Goal: Transaction & Acquisition: Download file/media

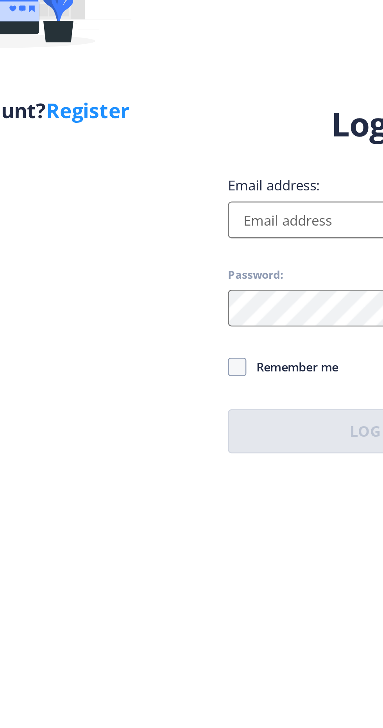
scroll to position [0, 0]
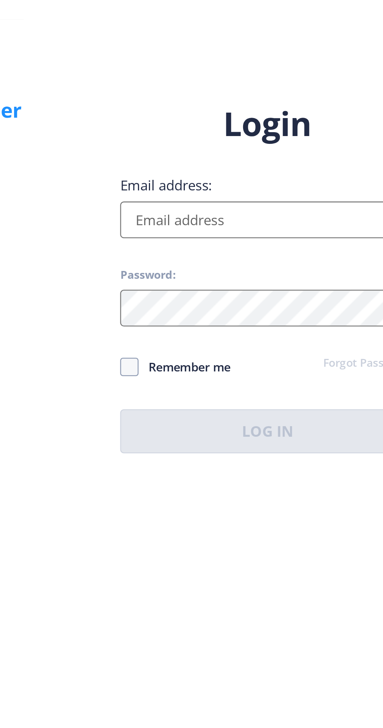
click at [288, 341] on input "Email address:" at bounding box center [277, 333] width 125 height 16
type input "[EMAIL_ADDRESS][DOMAIN_NAME]"
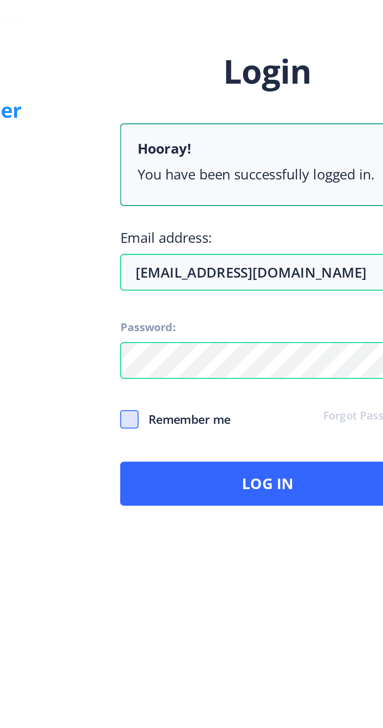
click at [217, 422] on span at bounding box center [219, 418] width 8 height 8
click at [215, 418] on input "Remember me" at bounding box center [215, 417] width 0 height 0
checkbox input "true"
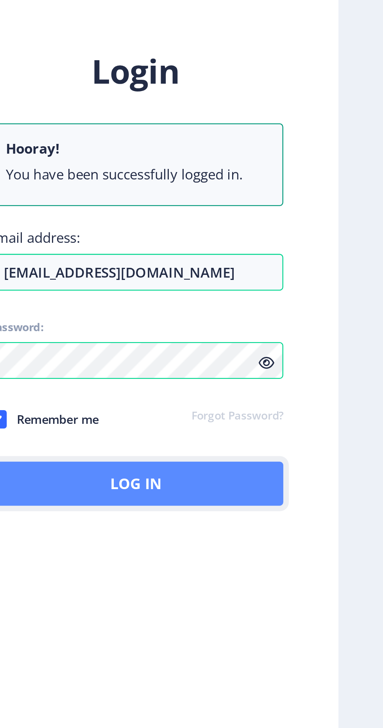
click at [319, 455] on button "Log In" at bounding box center [277, 445] width 125 height 19
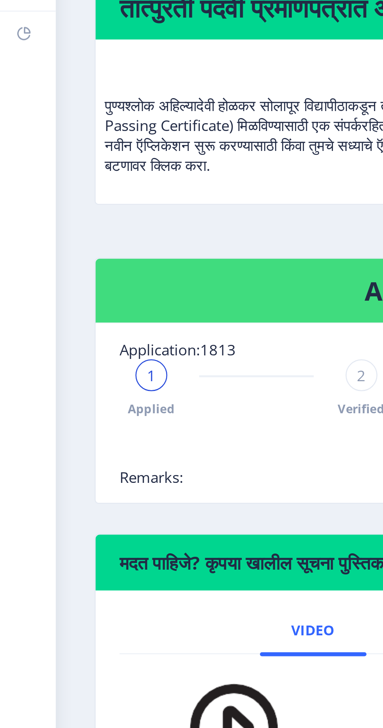
scroll to position [0, 0]
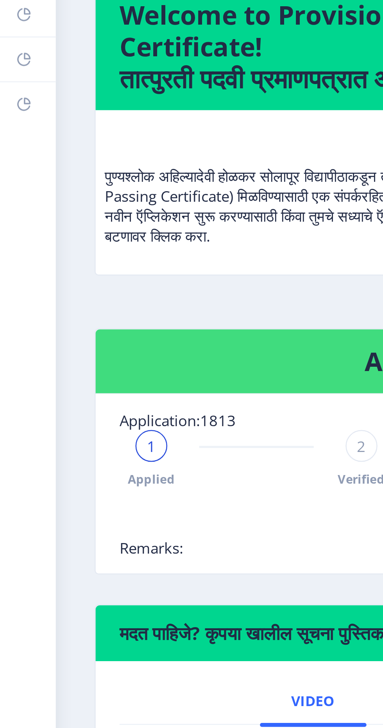
click at [107, 193] on p "पुण्यश्लोक अहिल्यादेवी होळकर सोलापूर विद्यापीठाकडून तुमचे तात्पुरते पदवी प्रमाण…" at bounding box center [145, 172] width 209 height 47
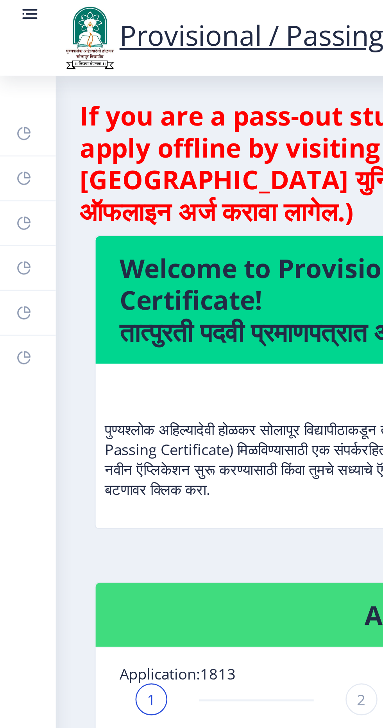
click at [9, 6] on circle at bounding box center [9, 5] width 1 height 1
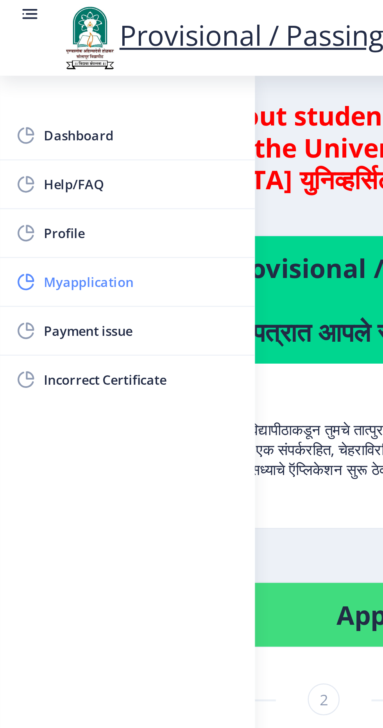
click at [62, 111] on span "Myapplication" at bounding box center [55, 110] width 77 height 9
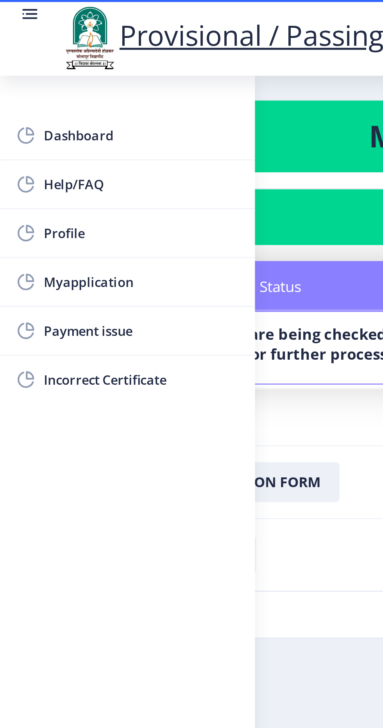
click at [136, 160] on nb-card-body "Status Notes Status Your documents are being checked by the department for furt…" at bounding box center [192, 135] width 344 height 79
click at [9, 6] on circle at bounding box center [9, 5] width 1 height 1
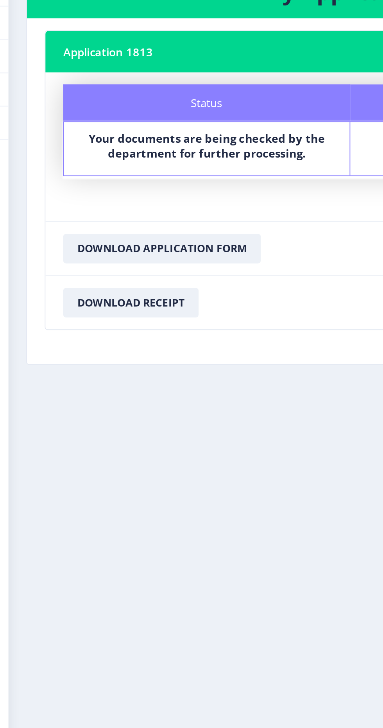
scroll to position [0, 0]
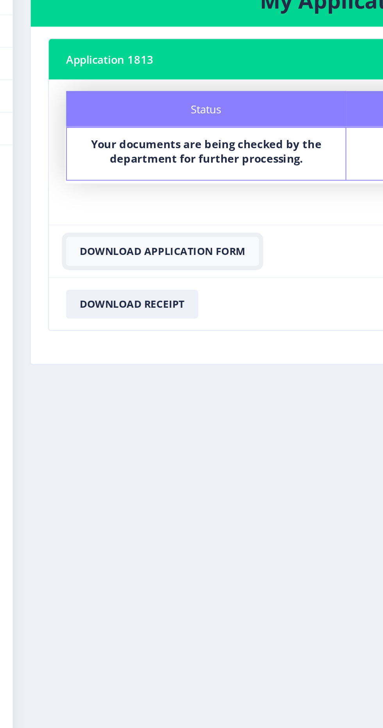
click at [145, 190] on button "Download Application Form" at bounding box center [103, 189] width 104 height 16
